Goal: Check status: Check status

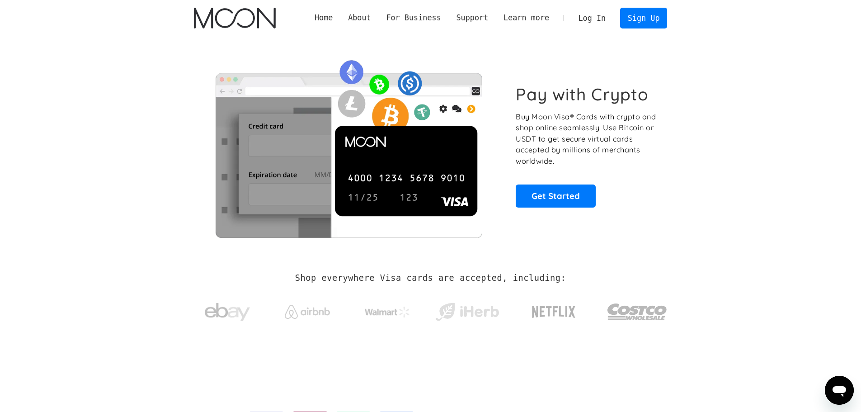
click at [601, 24] on link "Log In" at bounding box center [592, 18] width 42 height 20
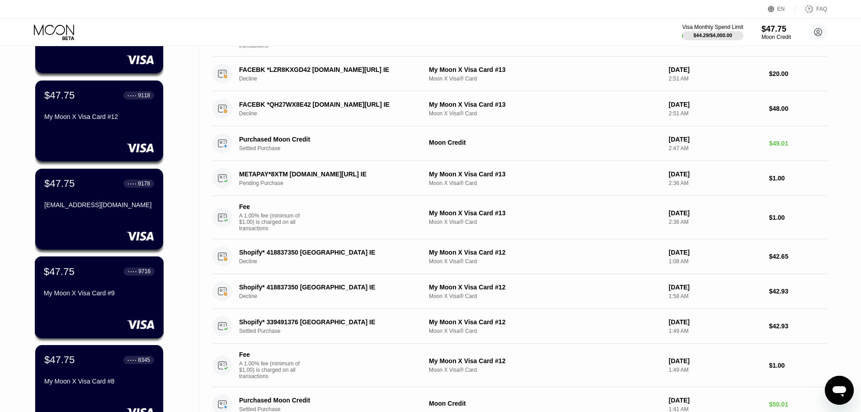
scroll to position [136, 0]
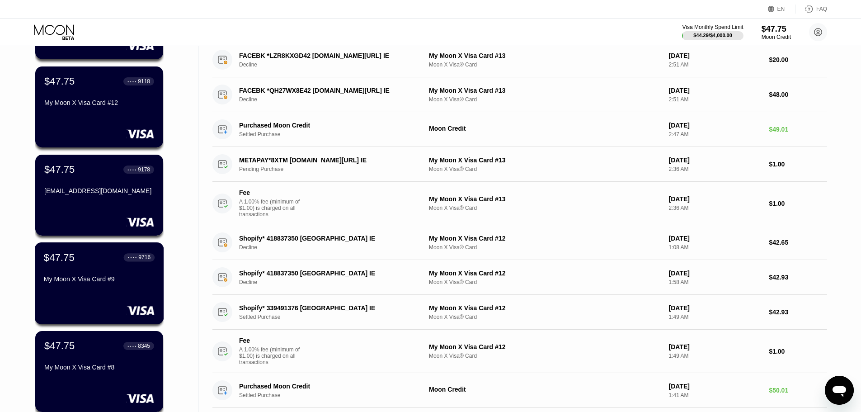
click at [88, 280] on div "My Moon X Visa Card #9" at bounding box center [99, 278] width 111 height 7
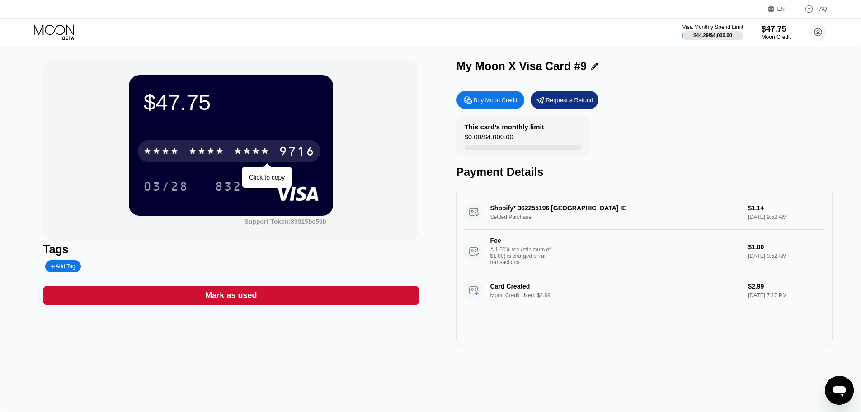
click at [226, 155] on div "* * * * * * * * * * * * 9716" at bounding box center [229, 151] width 183 height 23
click at [302, 158] on div "9716" at bounding box center [297, 152] width 36 height 14
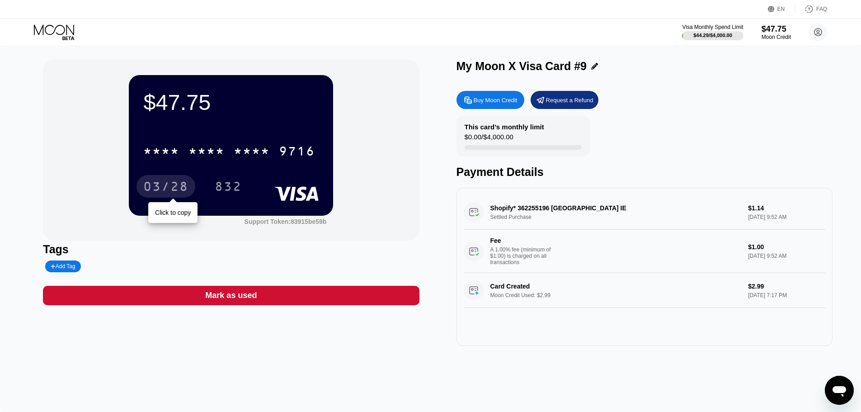
drag, startPoint x: 143, startPoint y: 188, endPoint x: 276, endPoint y: 204, distance: 133.9
click at [143, 188] on div "03/28" at bounding box center [165, 186] width 59 height 23
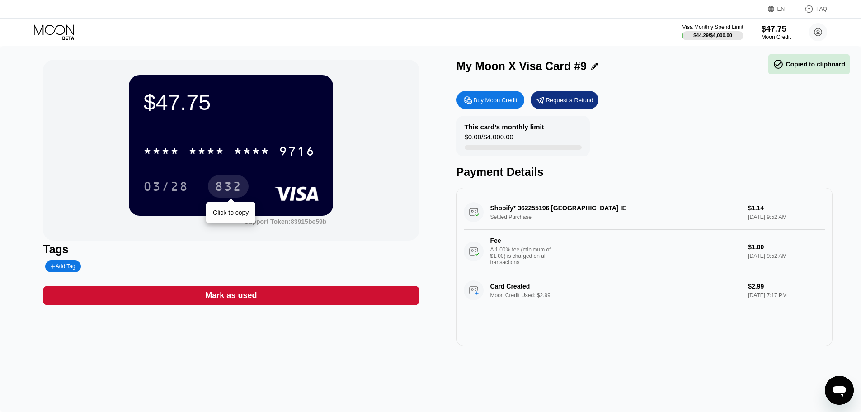
click at [231, 180] on div "832" at bounding box center [228, 186] width 41 height 23
